Goal: Navigation & Orientation: Find specific page/section

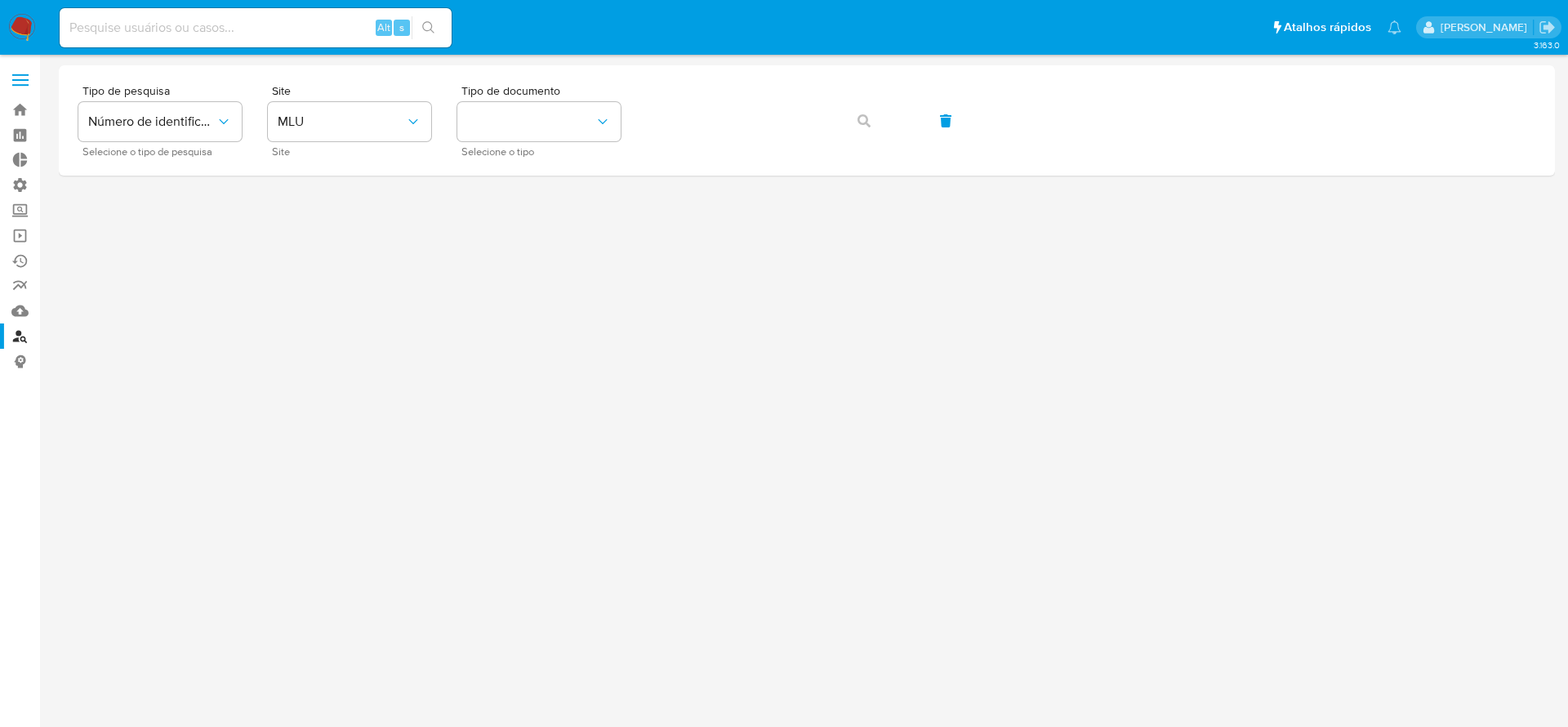
click at [20, 31] on img at bounding box center [22, 28] width 28 height 28
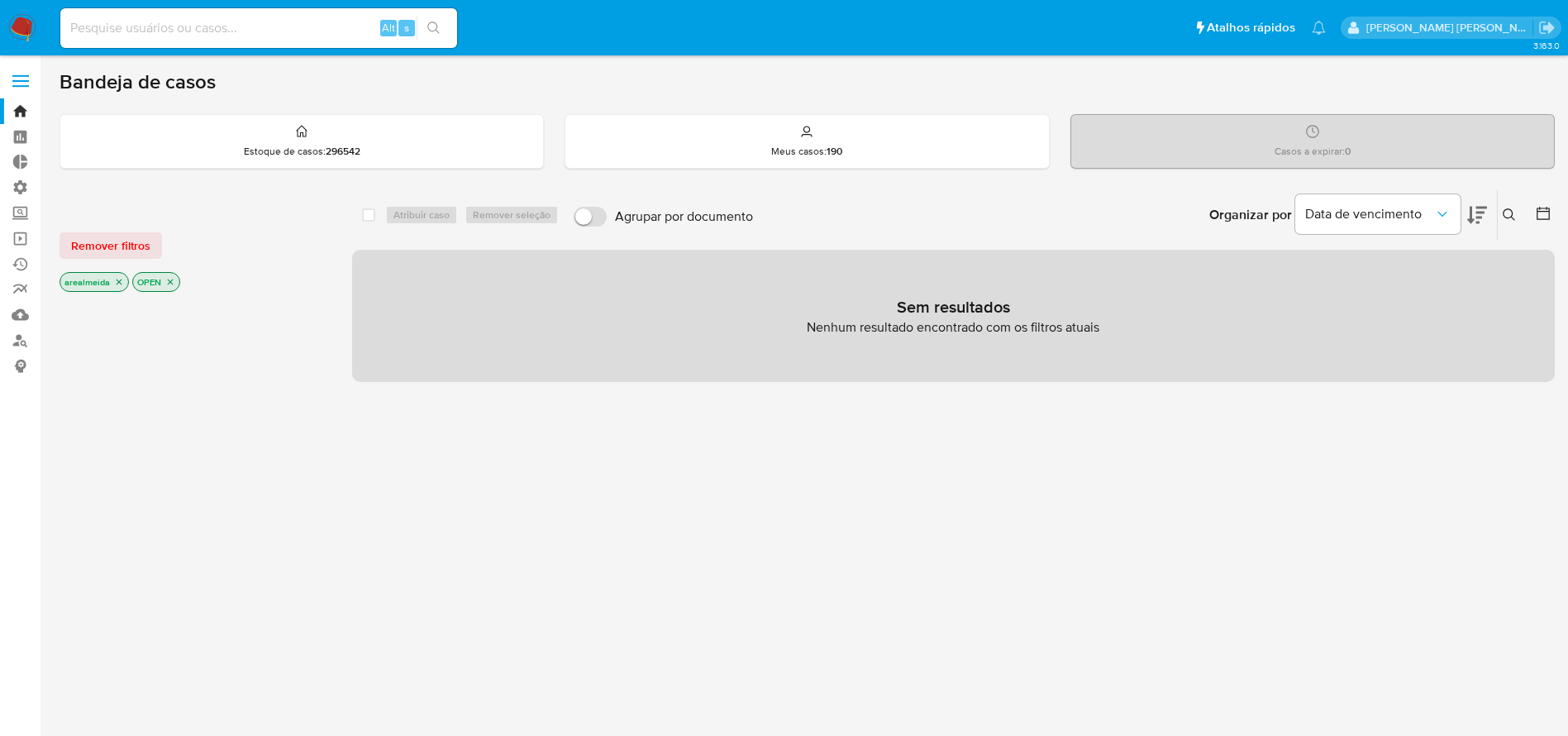
click at [121, 282] on icon "close-filter" at bounding box center [119, 281] width 10 height 10
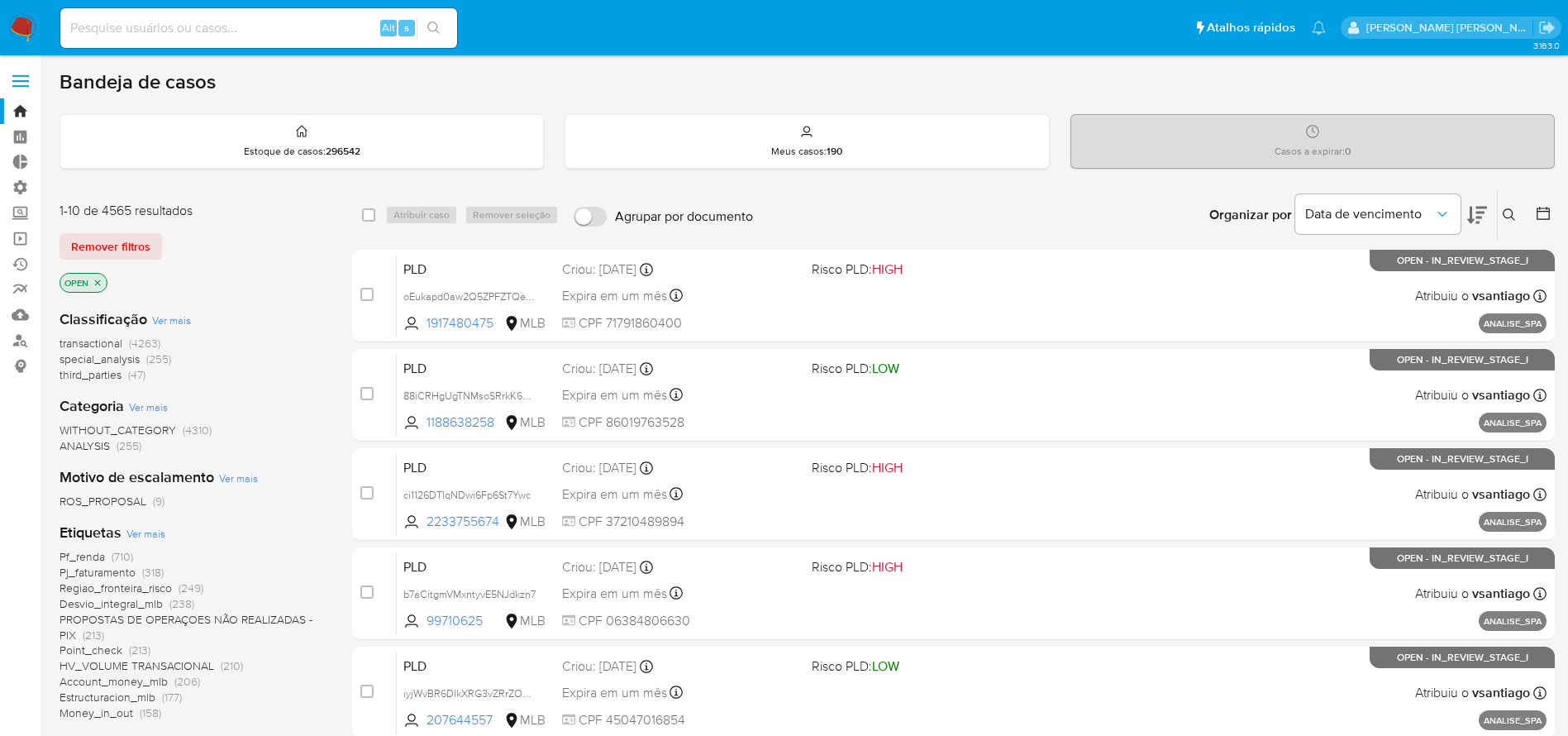
click at [98, 280] on icon "close-filter" at bounding box center [97, 282] width 10 height 10
